Goal: Task Accomplishment & Management: Manage account settings

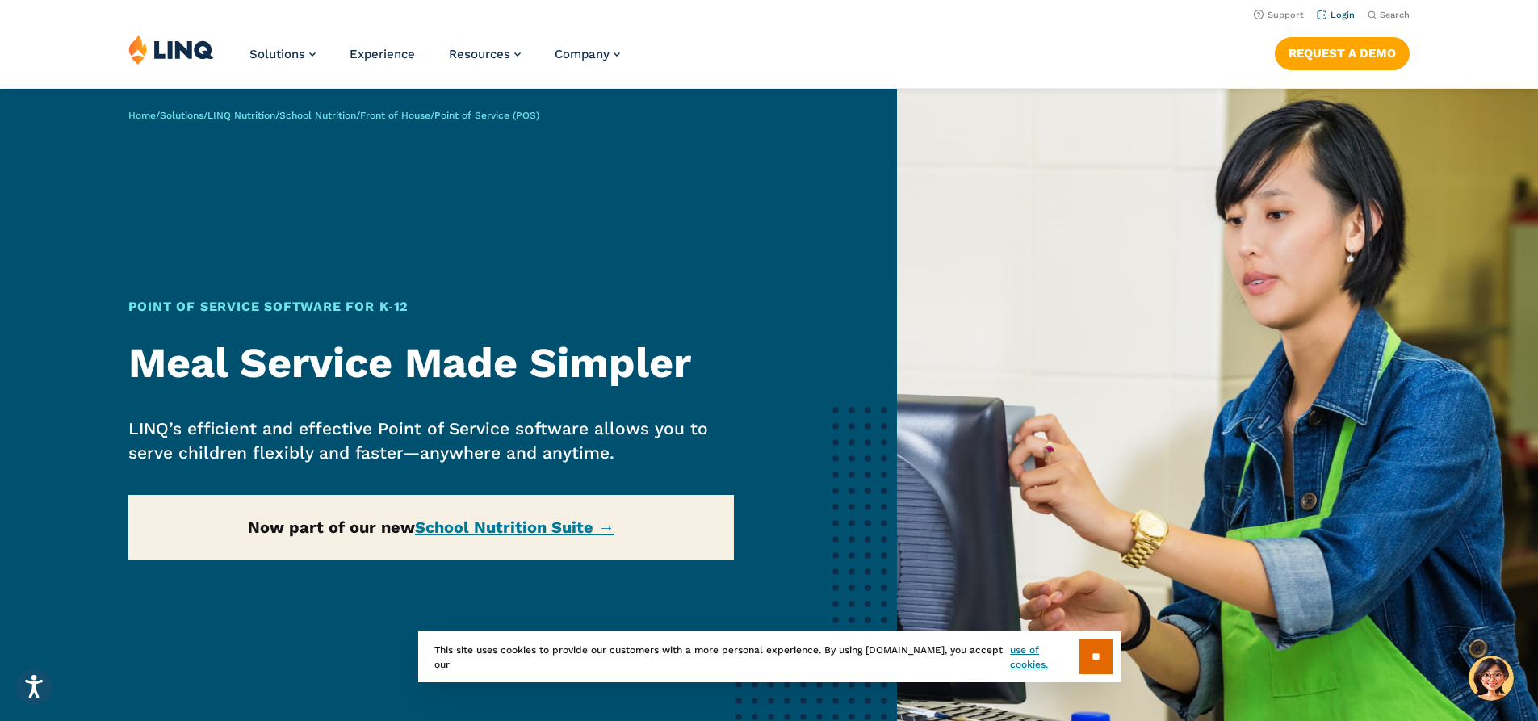
click at [1324, 16] on link "Login" at bounding box center [1336, 15] width 38 height 10
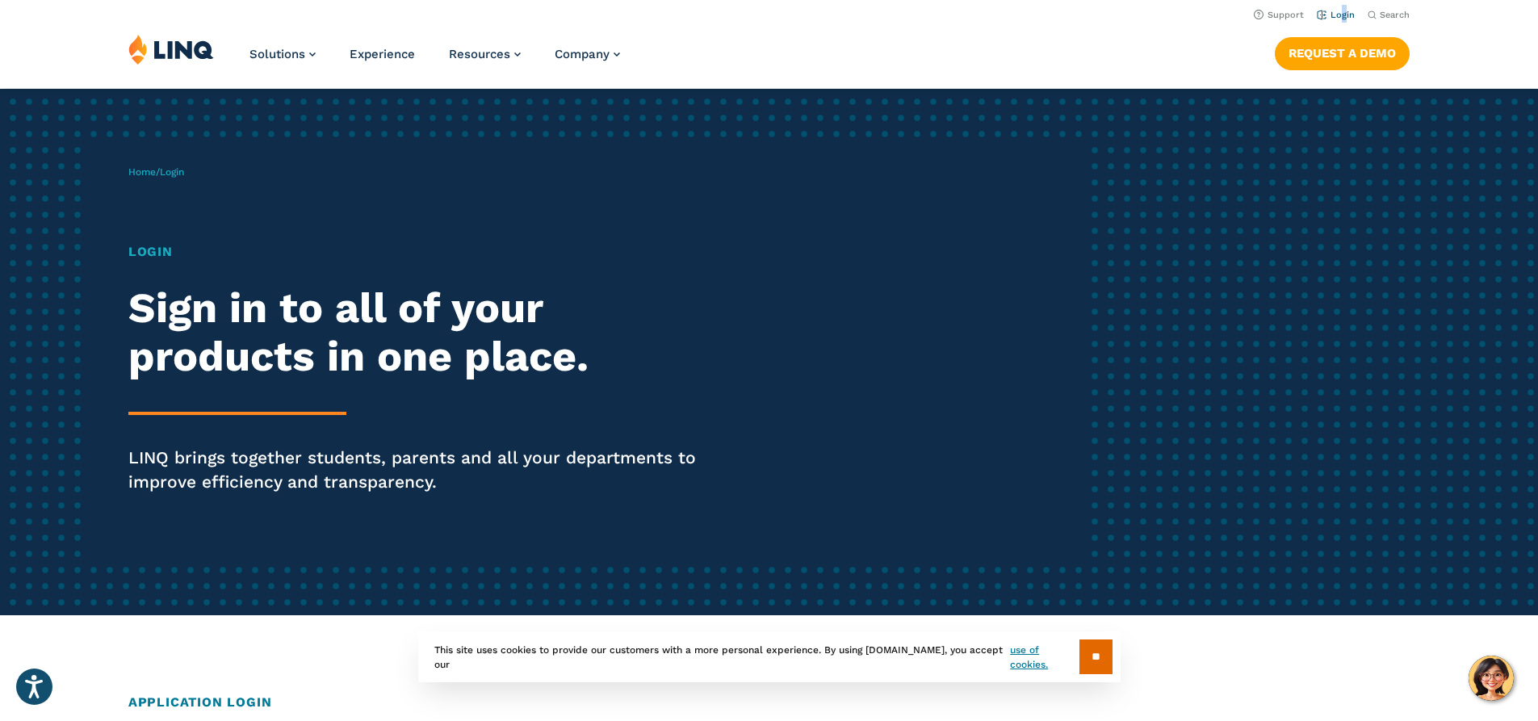
click at [1339, 7] on li "Login" at bounding box center [1336, 14] width 38 height 18
click at [1334, 15] on link "Login" at bounding box center [1336, 15] width 38 height 10
